Goal: Task Accomplishment & Management: Manage account settings

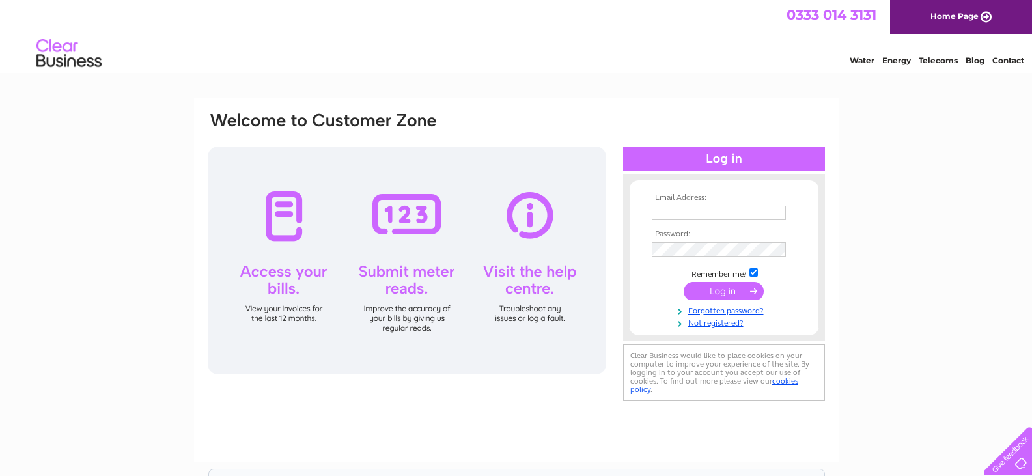
type input "[EMAIL_ADDRESS][DOMAIN_NAME]"
click at [732, 288] on input "submit" at bounding box center [724, 291] width 80 height 18
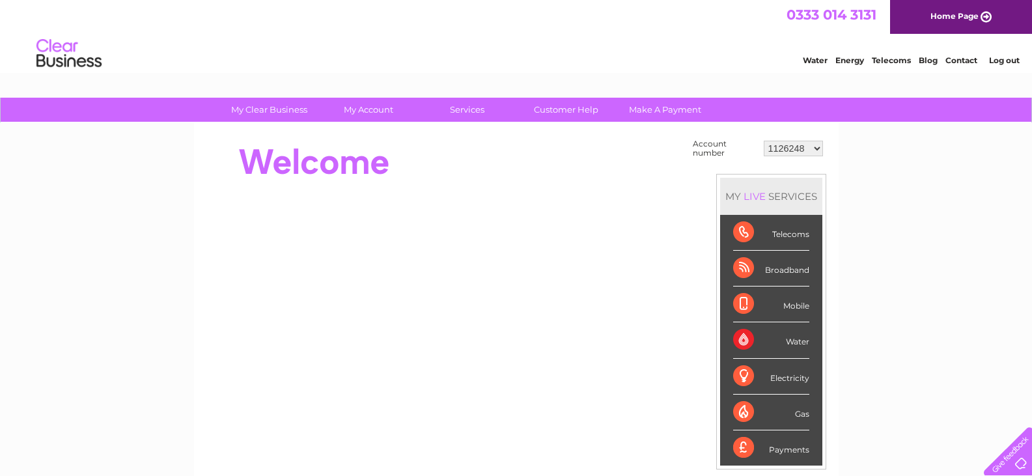
click at [805, 145] on select "1126248 30293653 30319204" at bounding box center [793, 149] width 59 height 16
select select "30319204"
click at [764, 141] on select "1126248 30293653 30319204" at bounding box center [793, 149] width 59 height 16
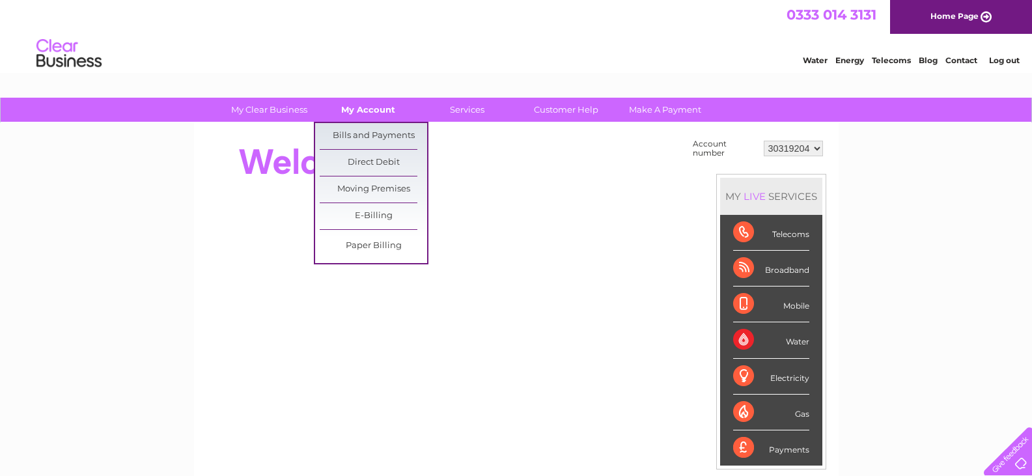
click at [383, 107] on link "My Account" at bounding box center [367, 110] width 107 height 24
click at [387, 135] on link "Bills and Payments" at bounding box center [373, 136] width 107 height 26
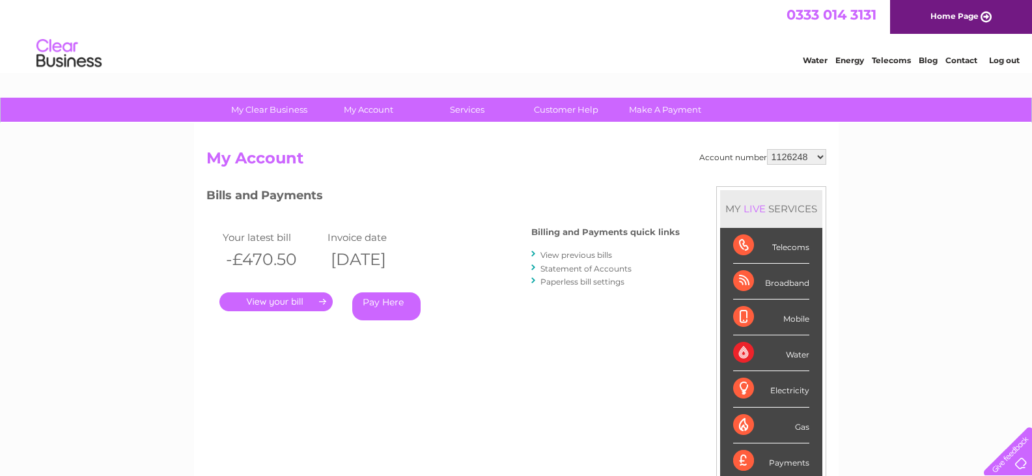
click at [822, 159] on select "1126248 30293653 30319204" at bounding box center [796, 157] width 59 height 16
select select "30319204"
click at [767, 149] on select "1126248 30293653 30319204" at bounding box center [796, 157] width 59 height 16
click at [307, 299] on link "." at bounding box center [275, 301] width 113 height 19
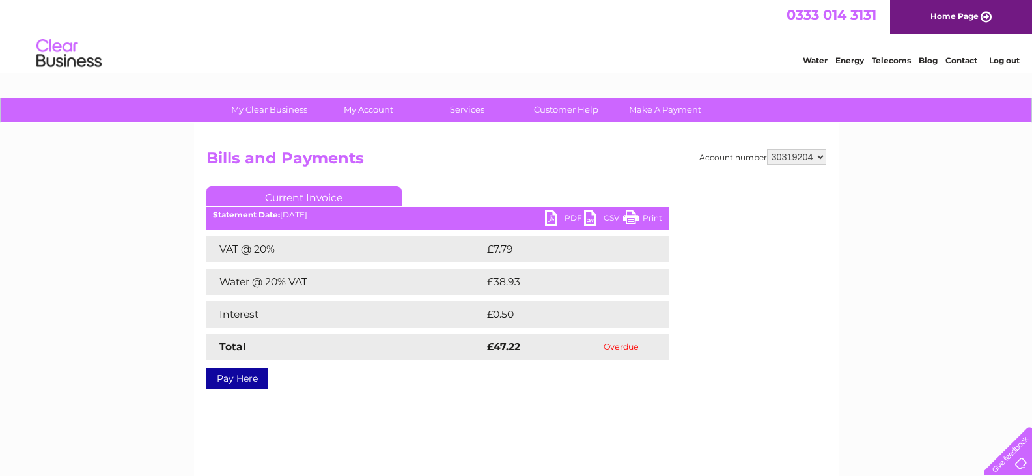
click at [550, 217] on link "PDF" at bounding box center [564, 219] width 39 height 19
